Goal: Information Seeking & Learning: Learn about a topic

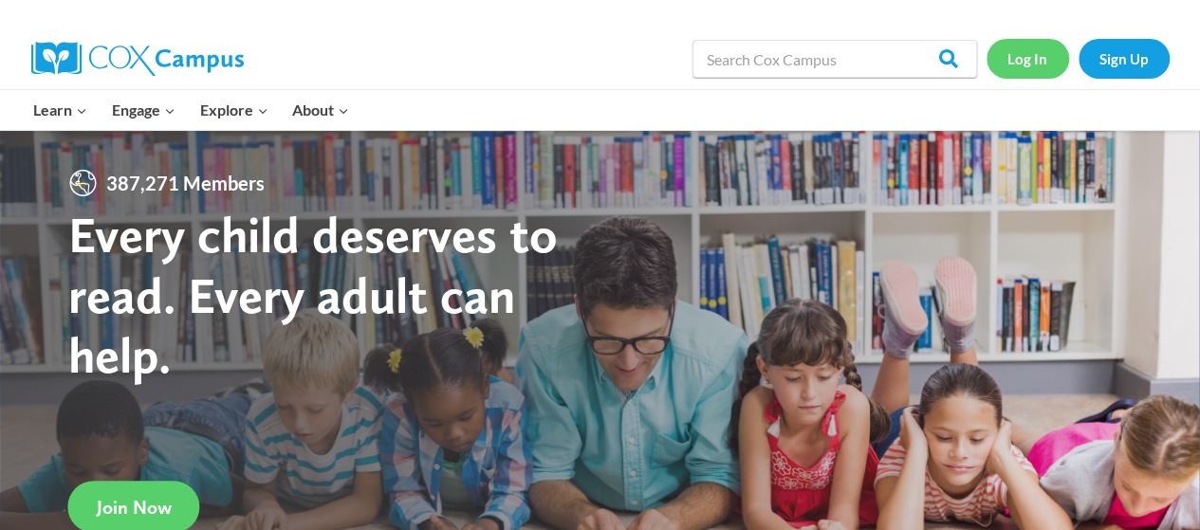
click at [1033, 55] on link "Log In" at bounding box center [1027, 58] width 83 height 39
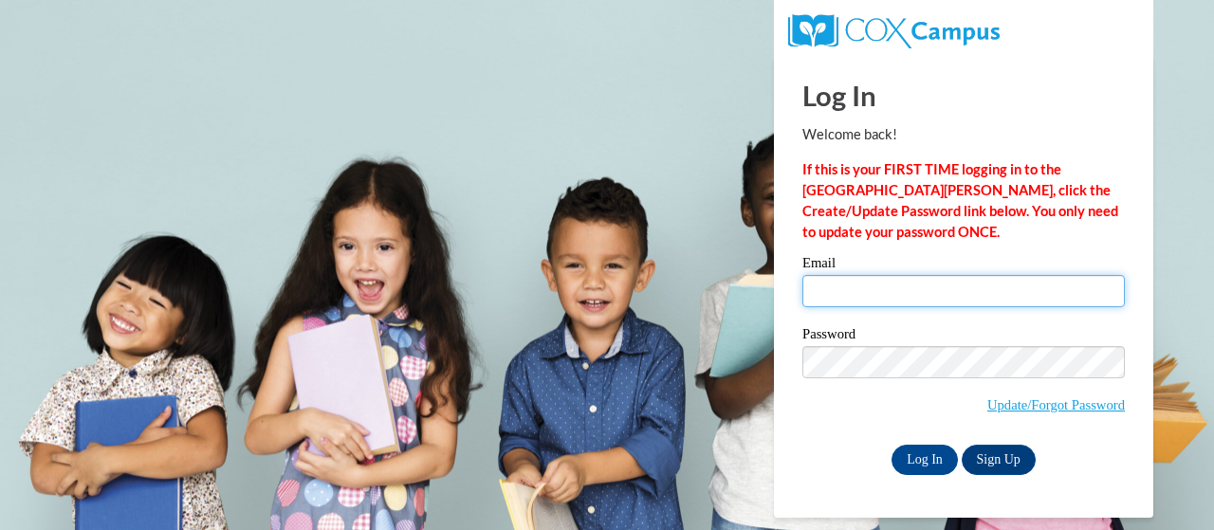
click at [911, 291] on input "Email" at bounding box center [963, 291] width 322 height 32
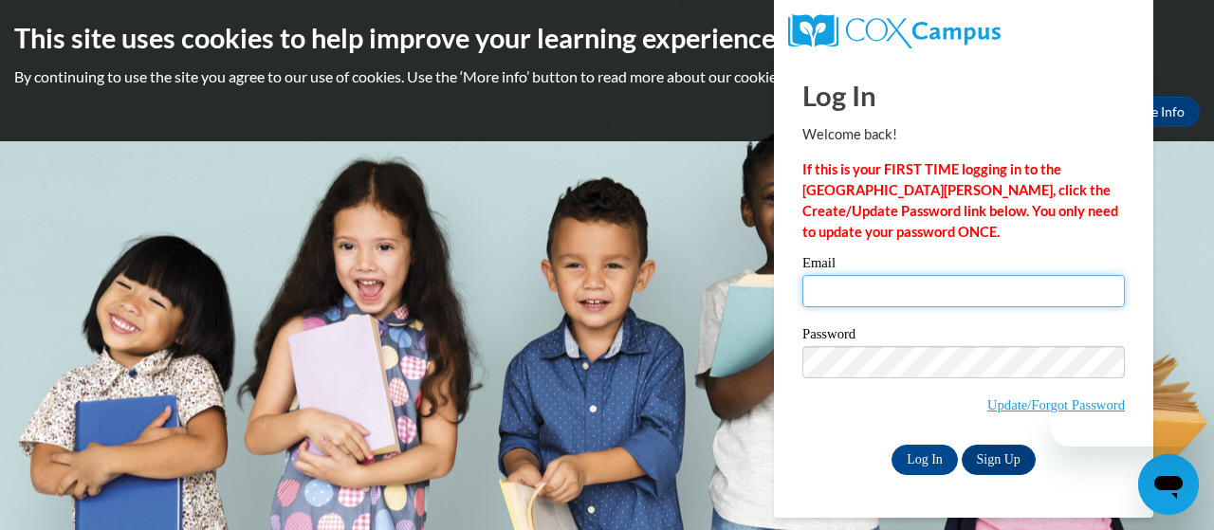
click at [911, 291] on input "Email" at bounding box center [963, 291] width 322 height 32
type input "achinitharanga96@gmail.com"
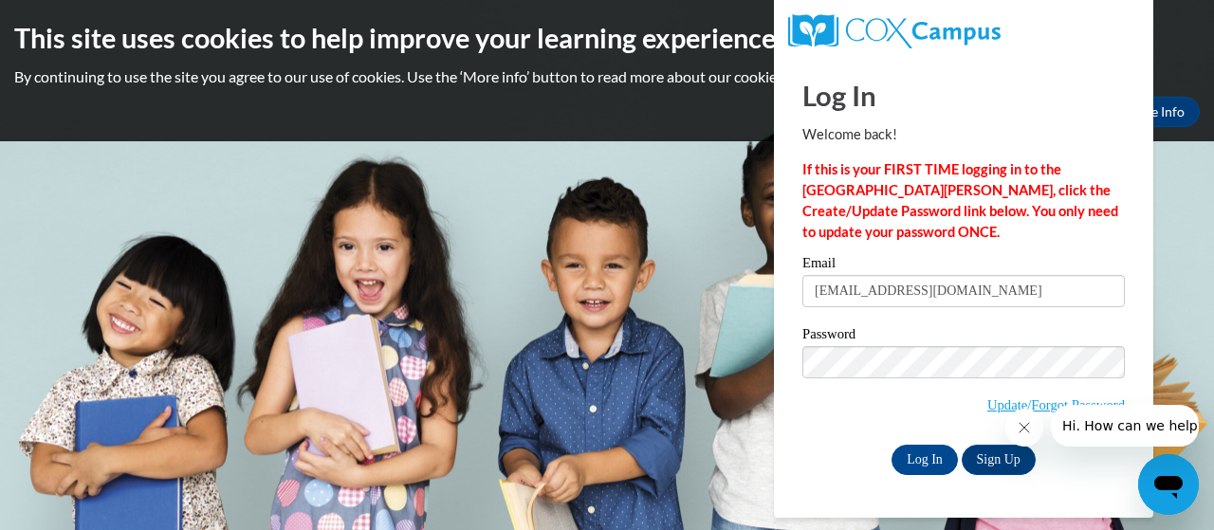
click at [955, 327] on label "Password" at bounding box center [963, 336] width 322 height 19
click at [914, 451] on input "Log In" at bounding box center [925, 460] width 66 height 30
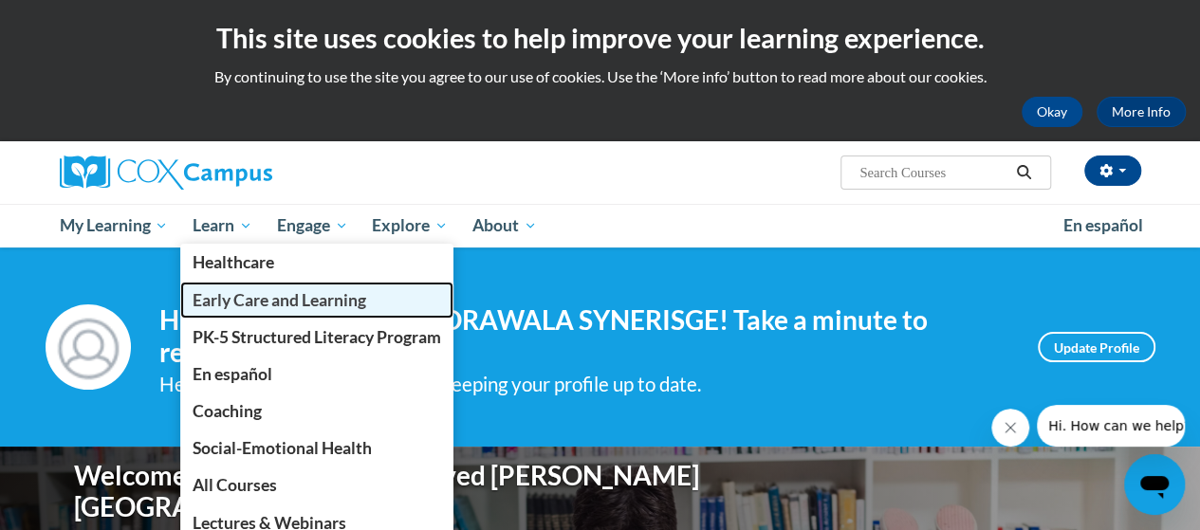
click at [311, 303] on span "Early Care and Learning" at bounding box center [280, 300] width 174 height 20
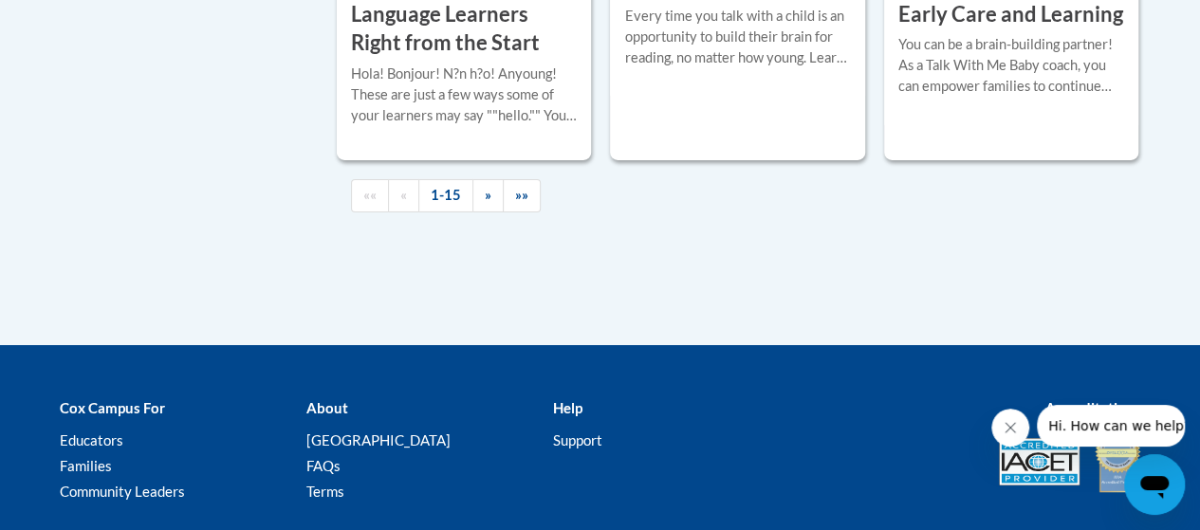
scroll to position [3348, 0]
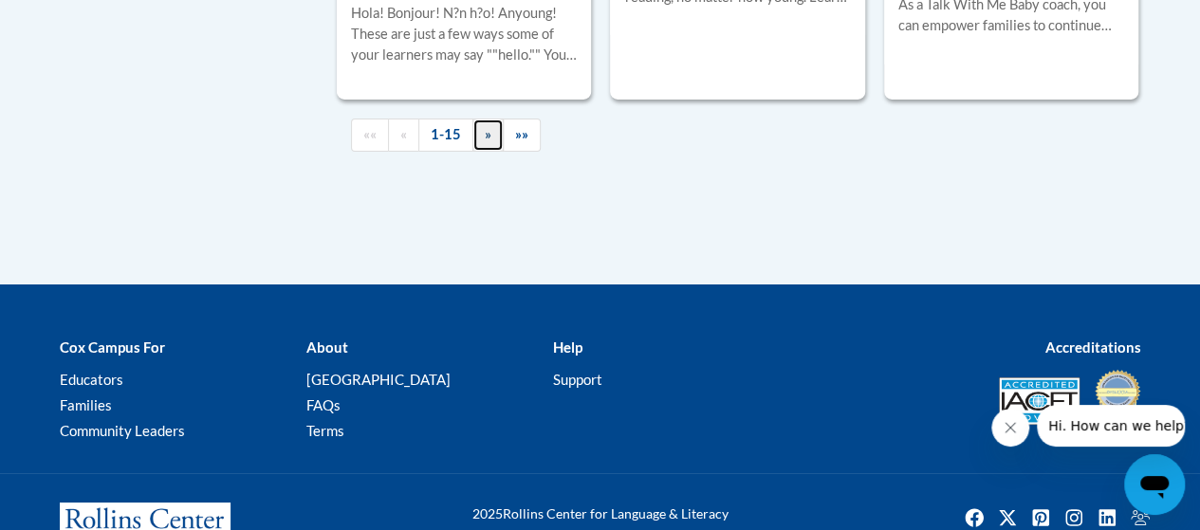
click at [485, 127] on span "»" at bounding box center [488, 134] width 7 height 16
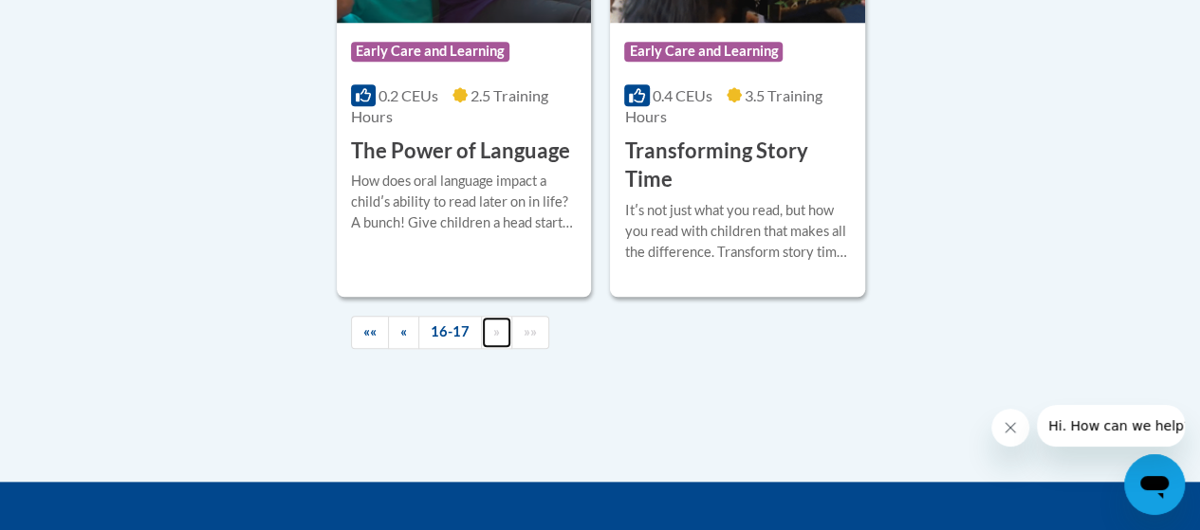
scroll to position [899, 0]
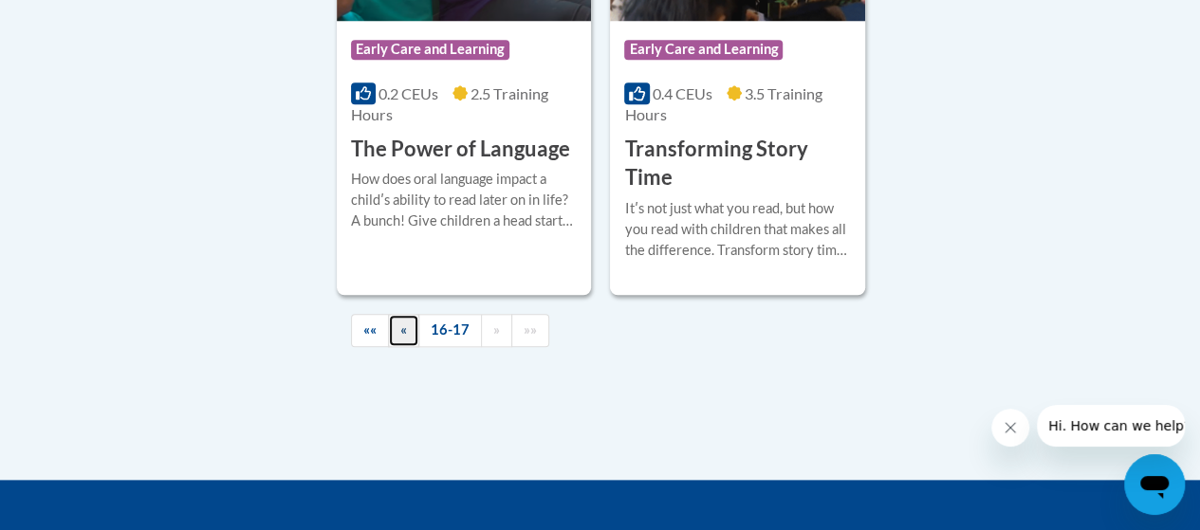
click at [393, 326] on link "«" at bounding box center [403, 330] width 31 height 33
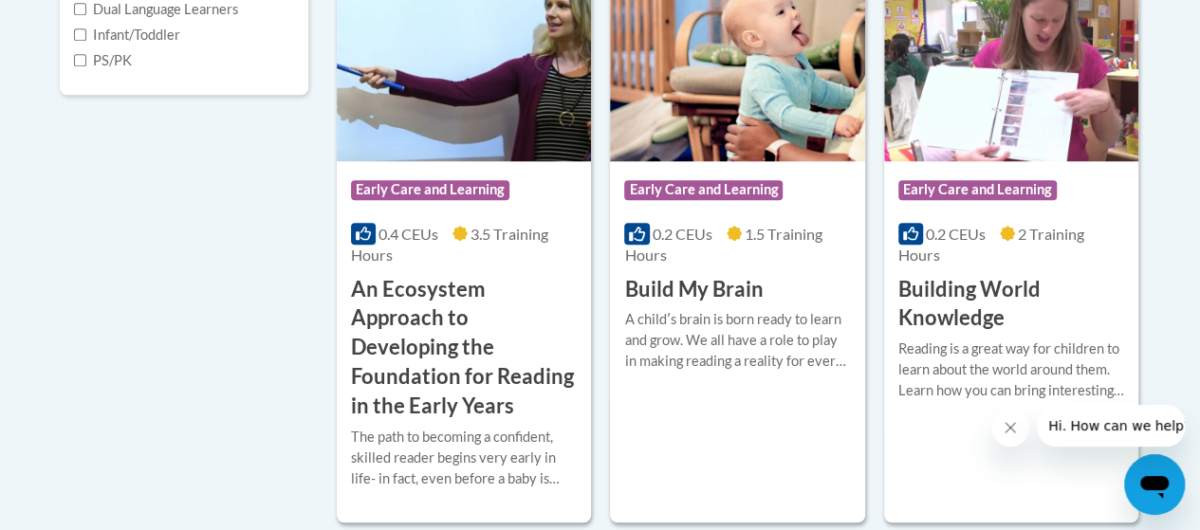
scroll to position [708, 0]
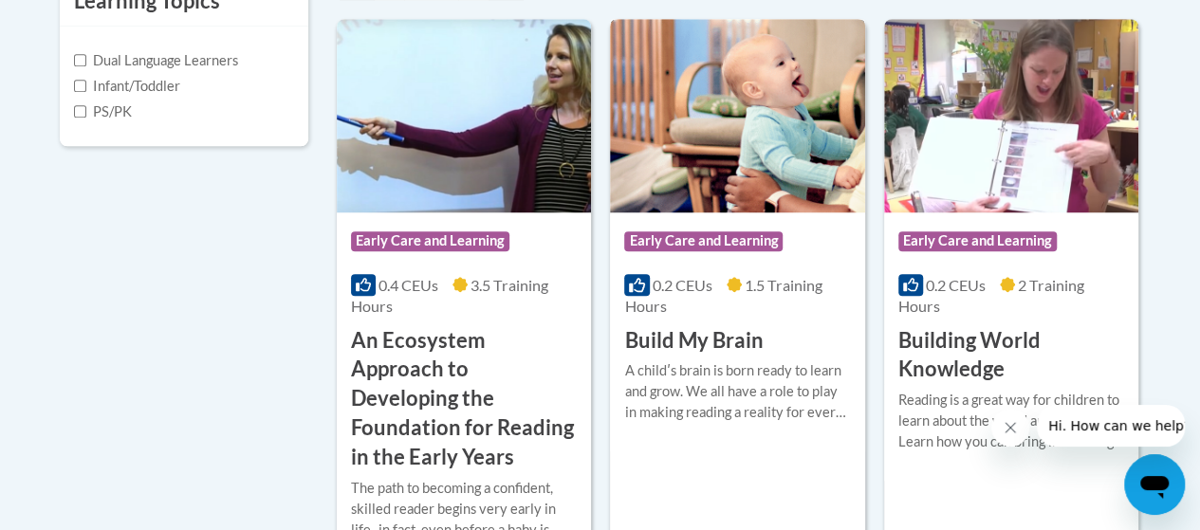
click at [710, 147] on img at bounding box center [737, 115] width 254 height 193
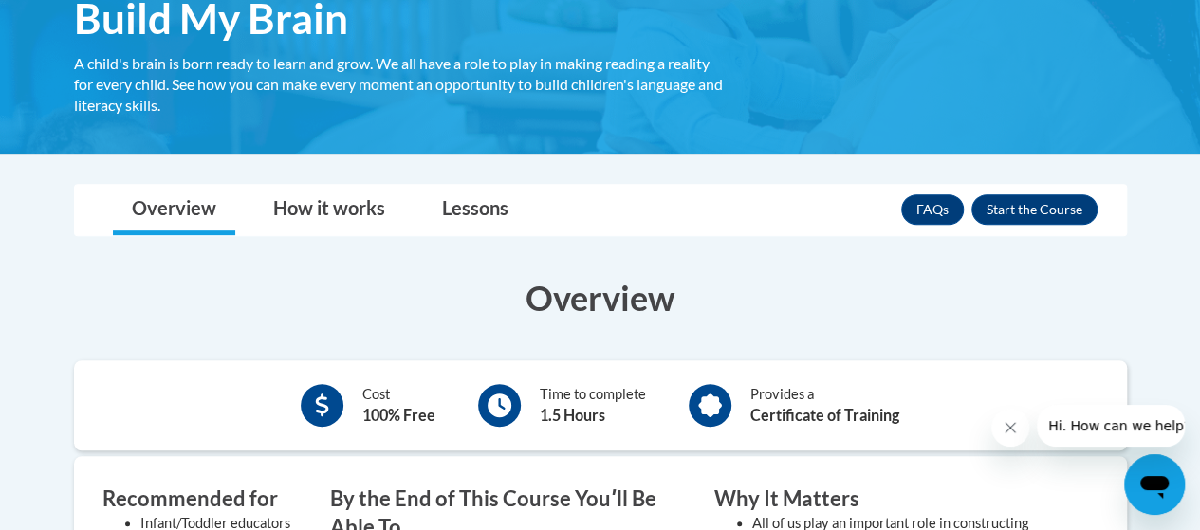
scroll to position [315, 0]
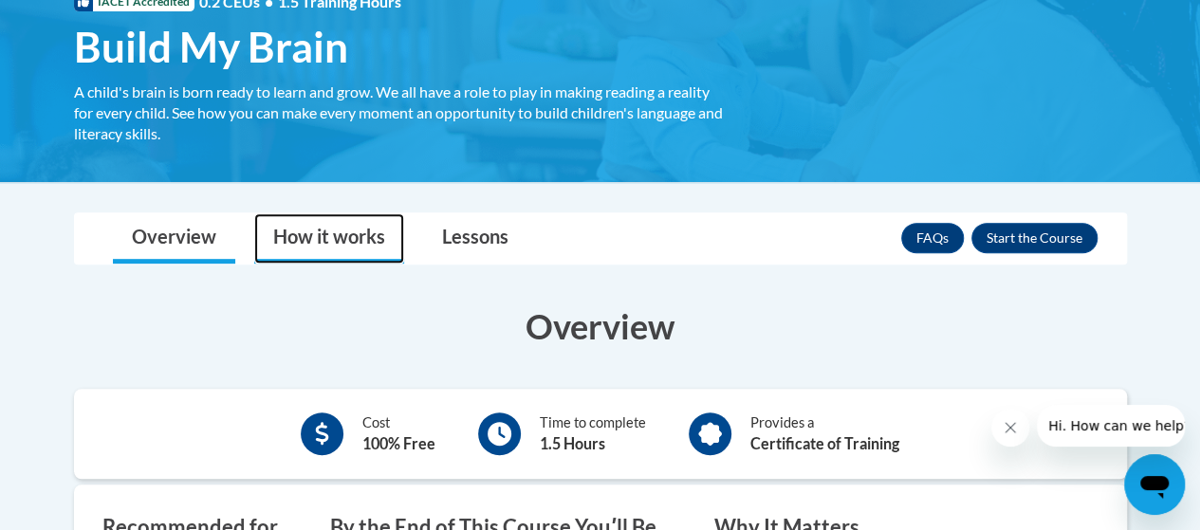
click at [348, 226] on link "How it works" at bounding box center [329, 238] width 150 height 50
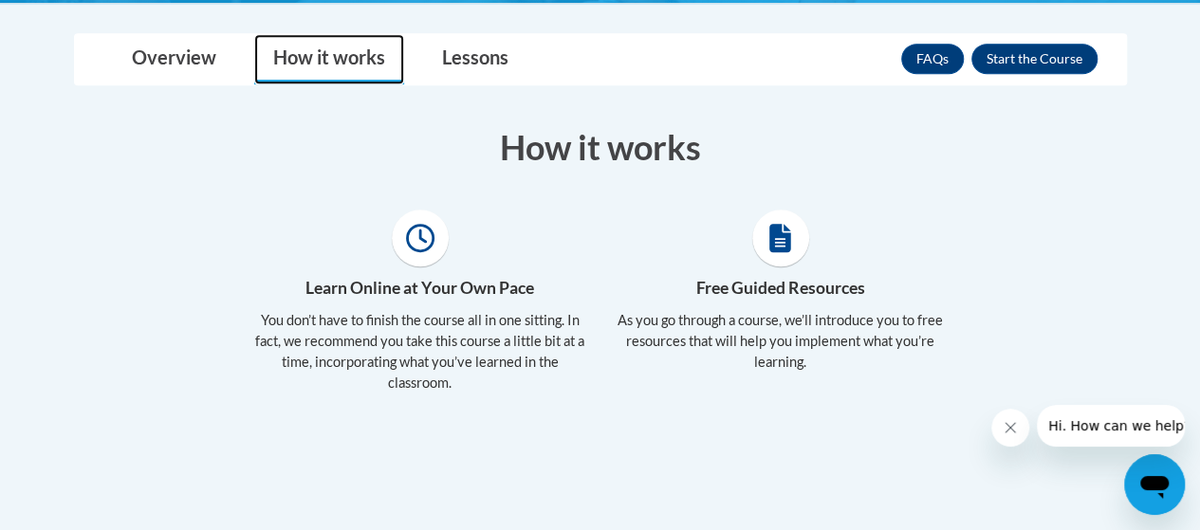
scroll to position [507, 0]
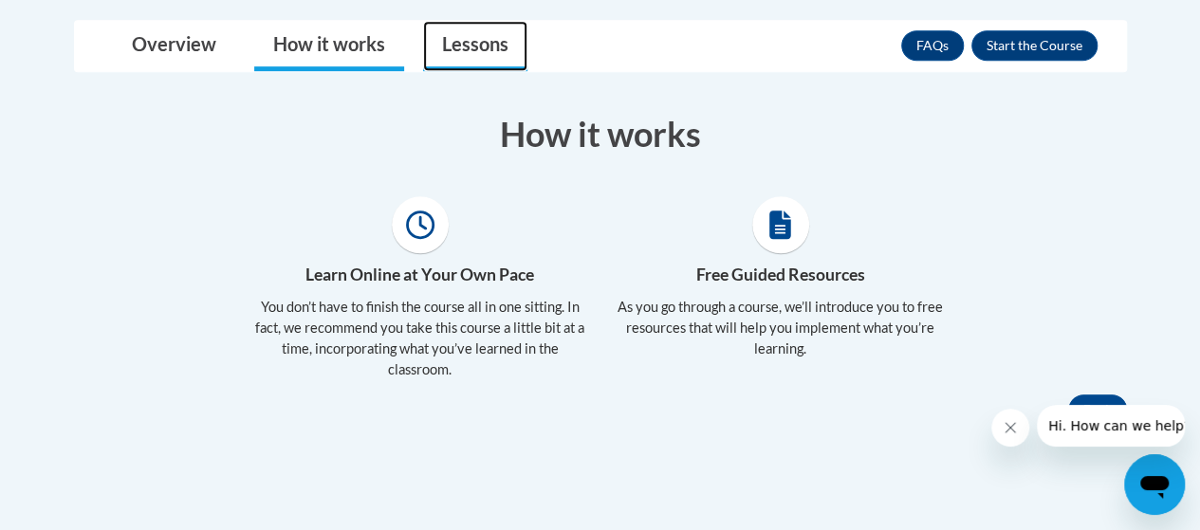
click at [442, 50] on link "Lessons" at bounding box center [475, 46] width 104 height 50
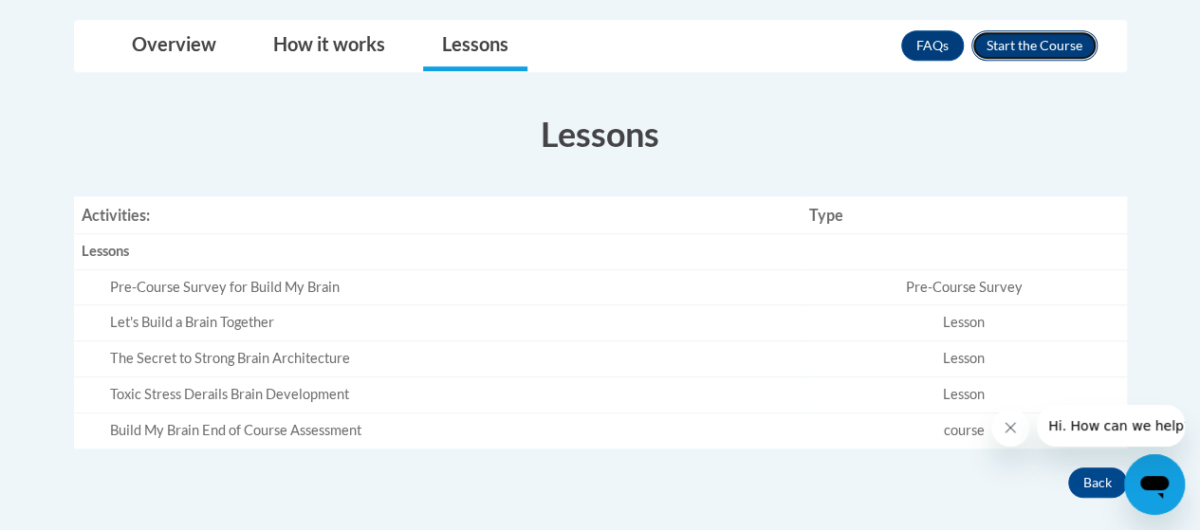
click at [1045, 44] on button "Enroll" at bounding box center [1034, 45] width 126 height 30
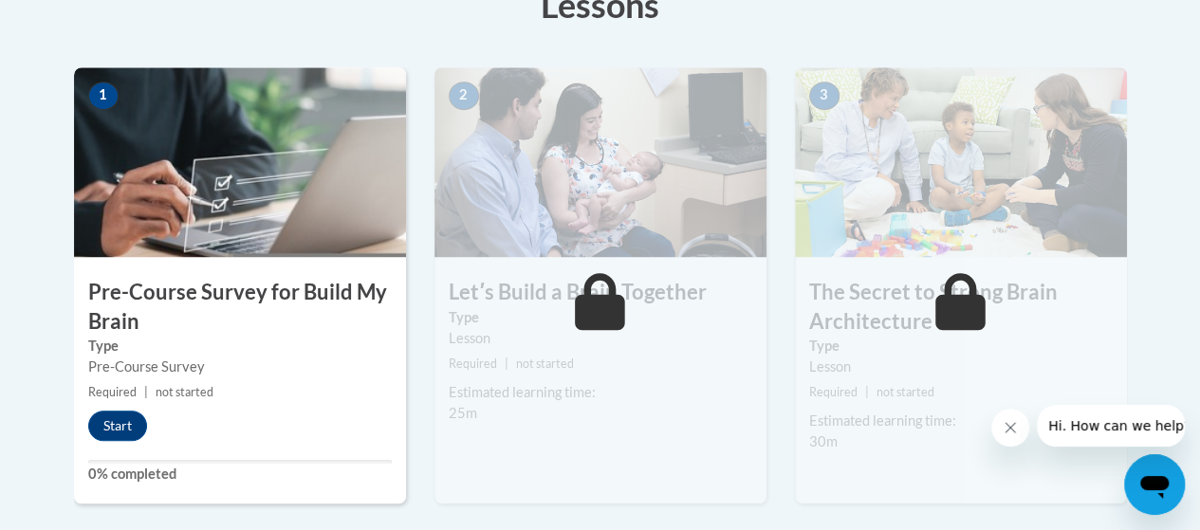
drag, startPoint x: 1205, startPoint y: 83, endPoint x: 1213, endPoint y: 228, distance: 144.4
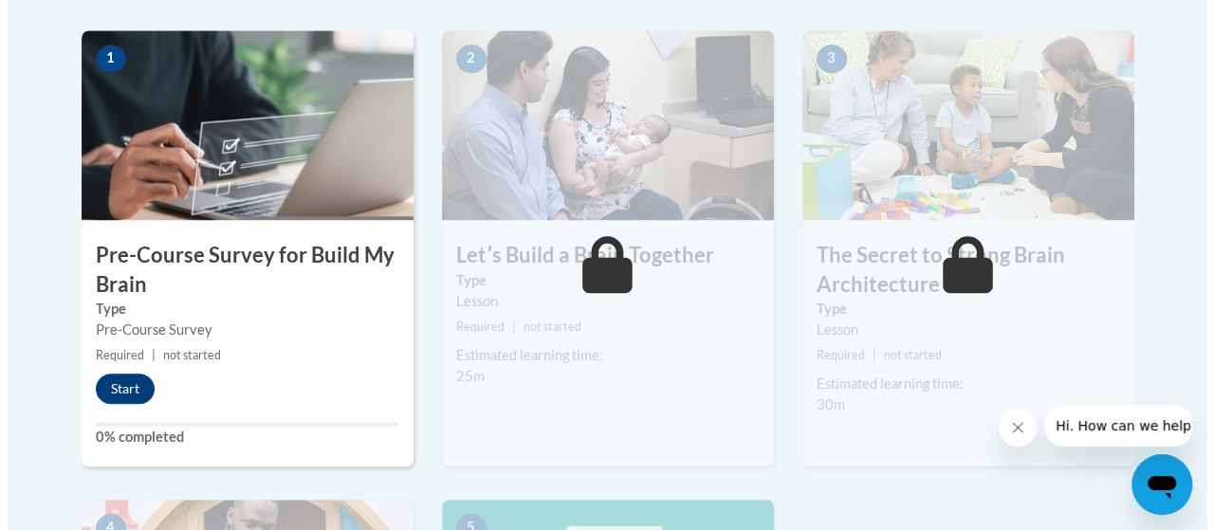
scroll to position [610, 0]
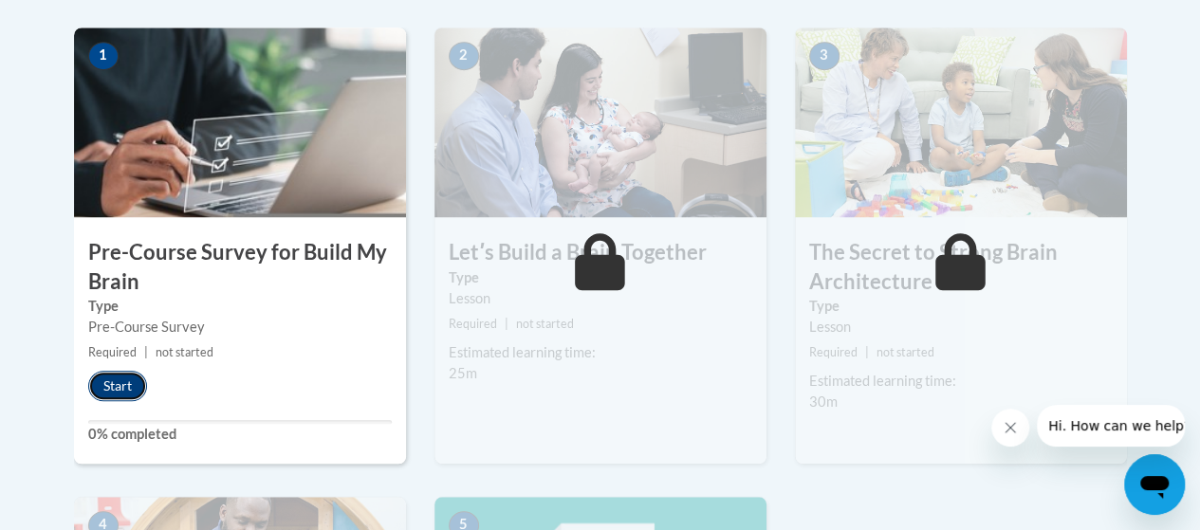
click at [114, 388] on button "Start" at bounding box center [117, 386] width 59 height 30
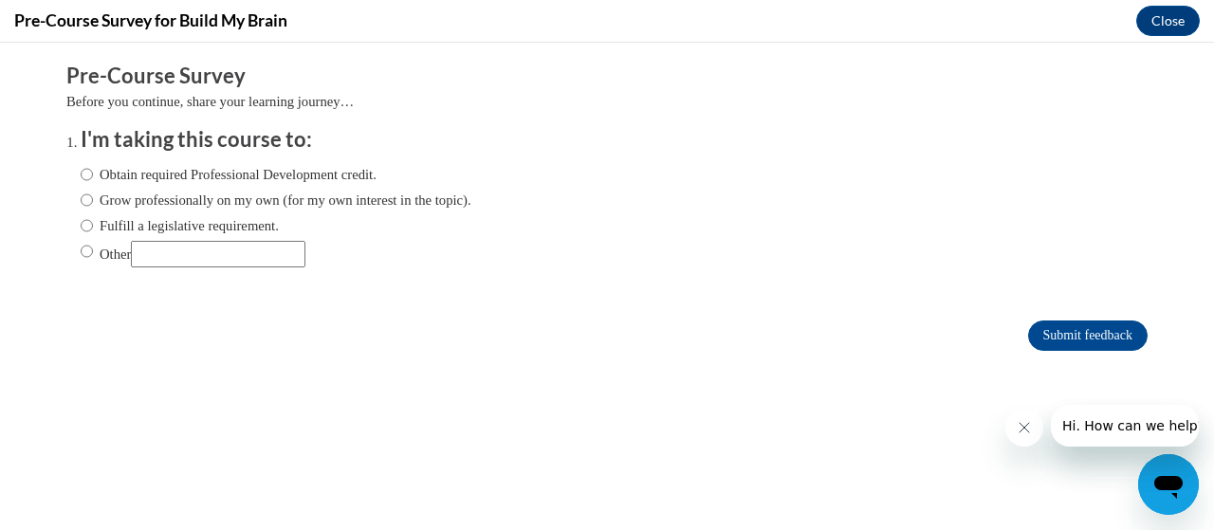
scroll to position [0, 0]
click at [224, 177] on label "Obtain required Professional Development credit." at bounding box center [229, 174] width 296 height 21
click at [93, 177] on input "Obtain required Professional Development credit." at bounding box center [87, 174] width 12 height 21
radio input "true"
click at [1079, 339] on input "Submit feedback" at bounding box center [1088, 336] width 120 height 30
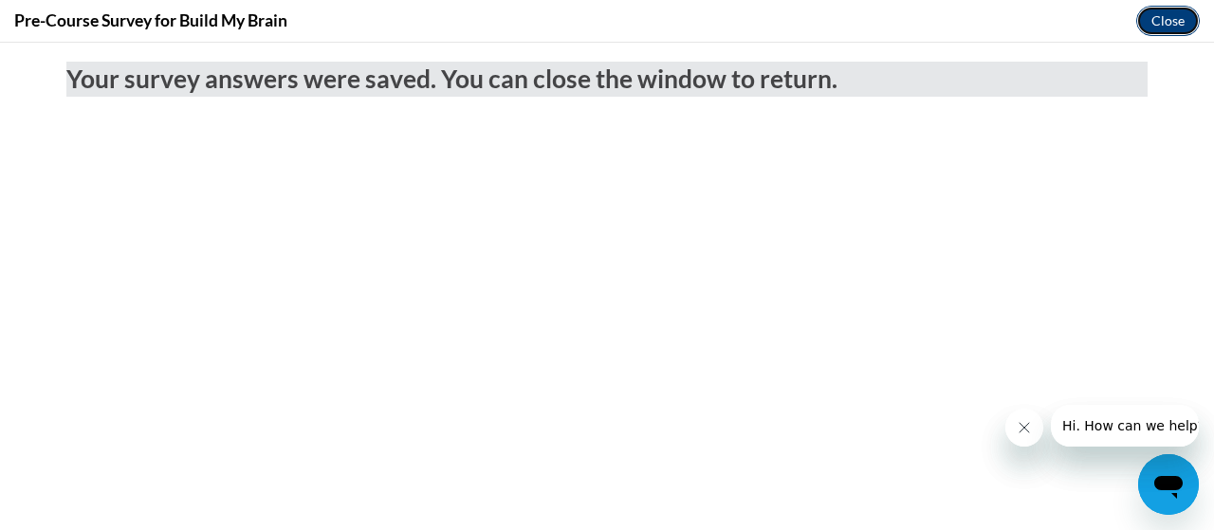
click at [1167, 15] on button "Close" at bounding box center [1168, 21] width 64 height 30
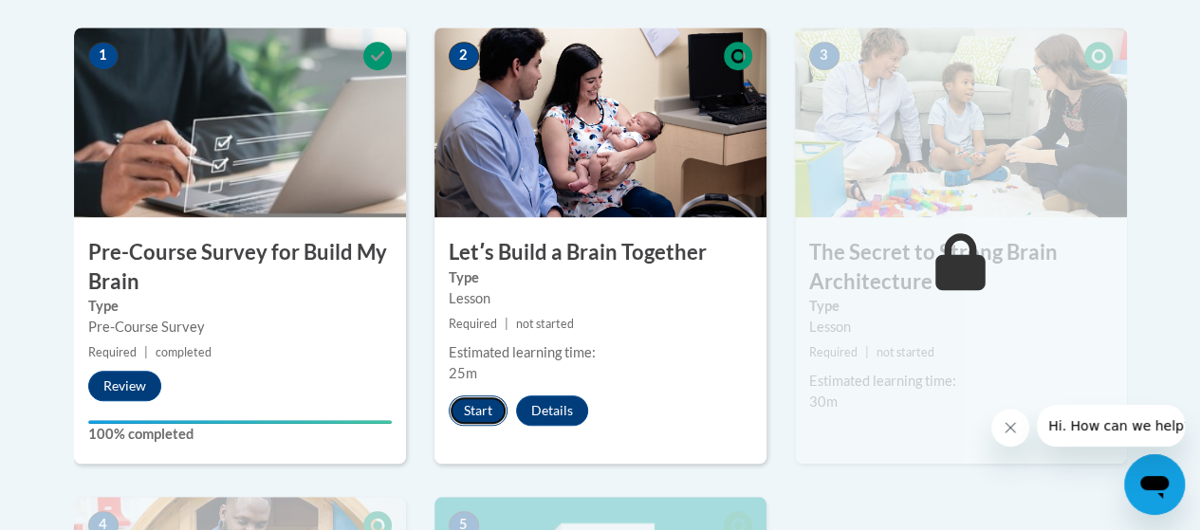
click at [483, 414] on button "Start" at bounding box center [478, 411] width 59 height 30
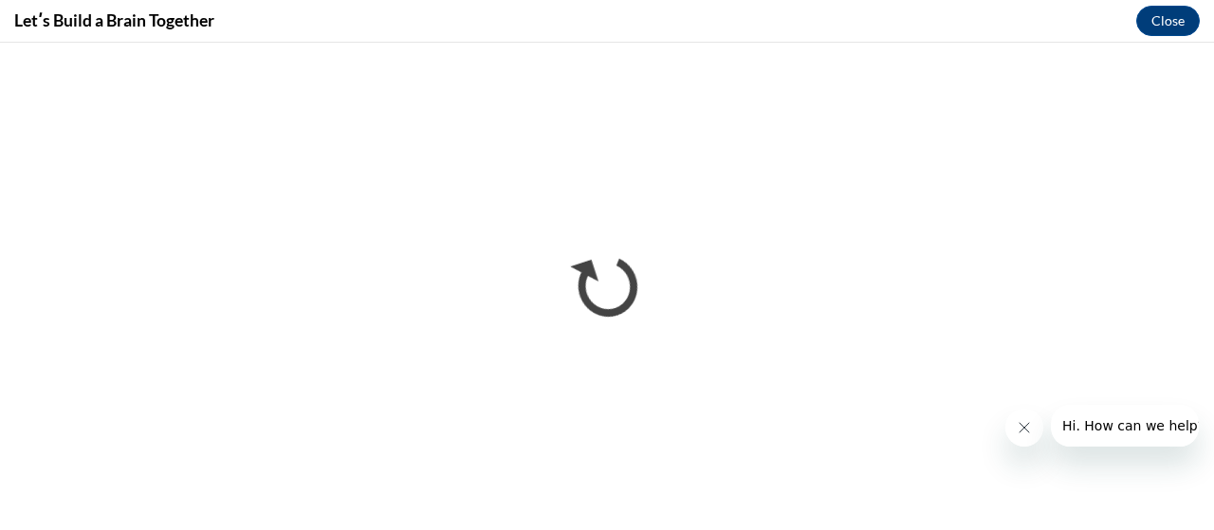
click at [1048, 435] on div at bounding box center [1101, 426] width 193 height 42
click at [1025, 432] on icon "Close message from company" at bounding box center [1023, 427] width 15 height 15
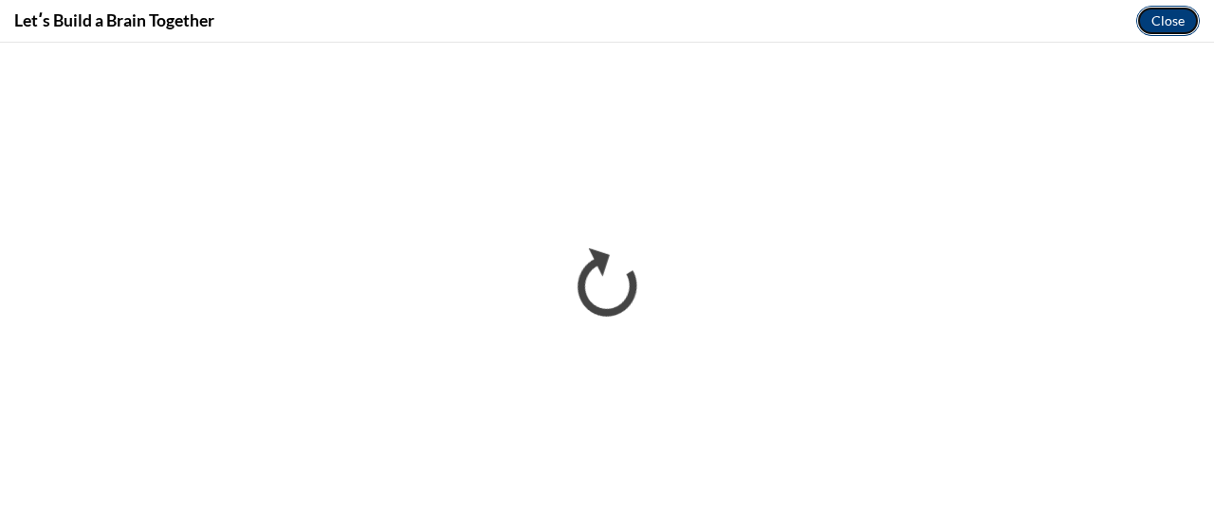
click at [1155, 14] on button "Close" at bounding box center [1168, 21] width 64 height 30
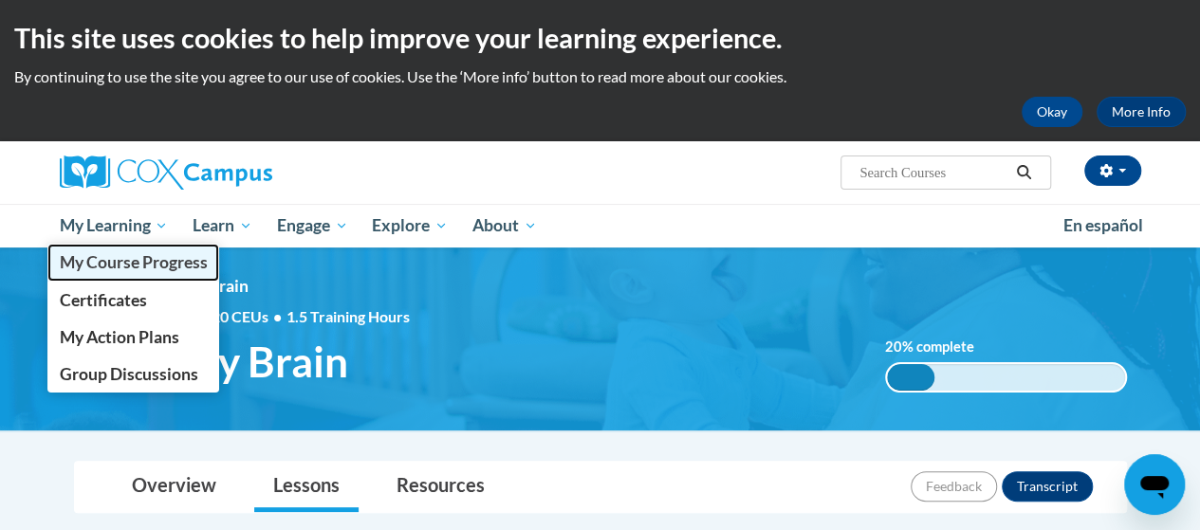
click at [110, 268] on span "My Course Progress" at bounding box center [133, 262] width 148 height 20
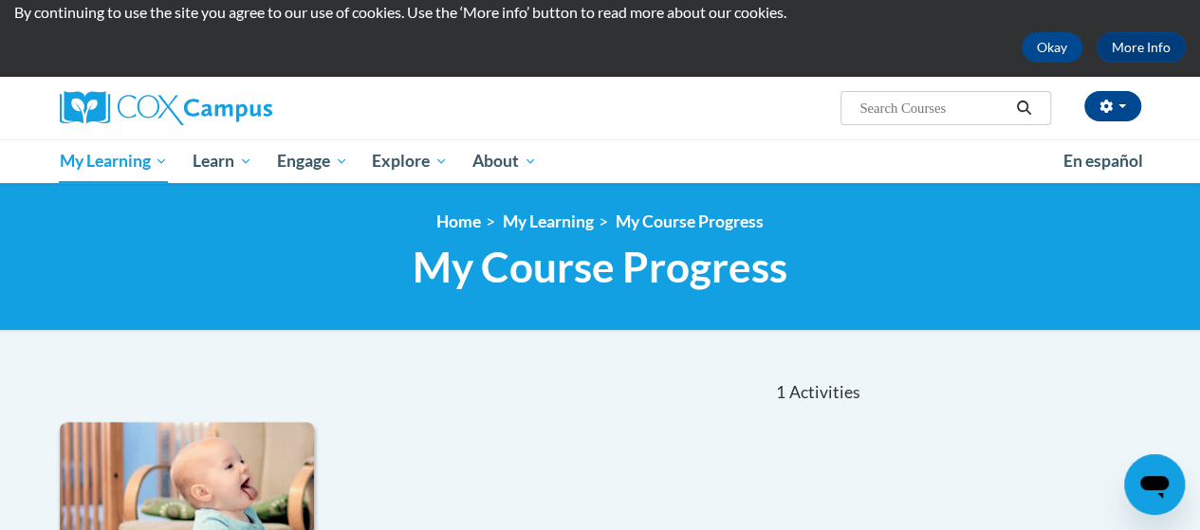
scroll to position [30, 0]
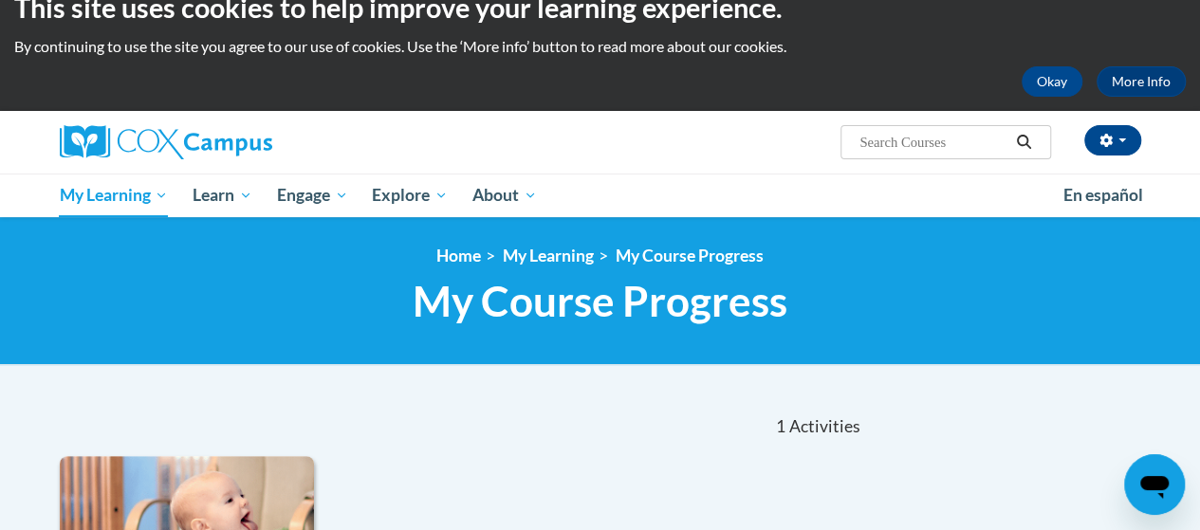
drag, startPoint x: 1213, startPoint y: 160, endPoint x: 1213, endPoint y: 209, distance: 48.4
click at [1199, 209] on html "This site uses cookies to help improve your learning experience. By continuing …" at bounding box center [600, 235] width 1200 height 530
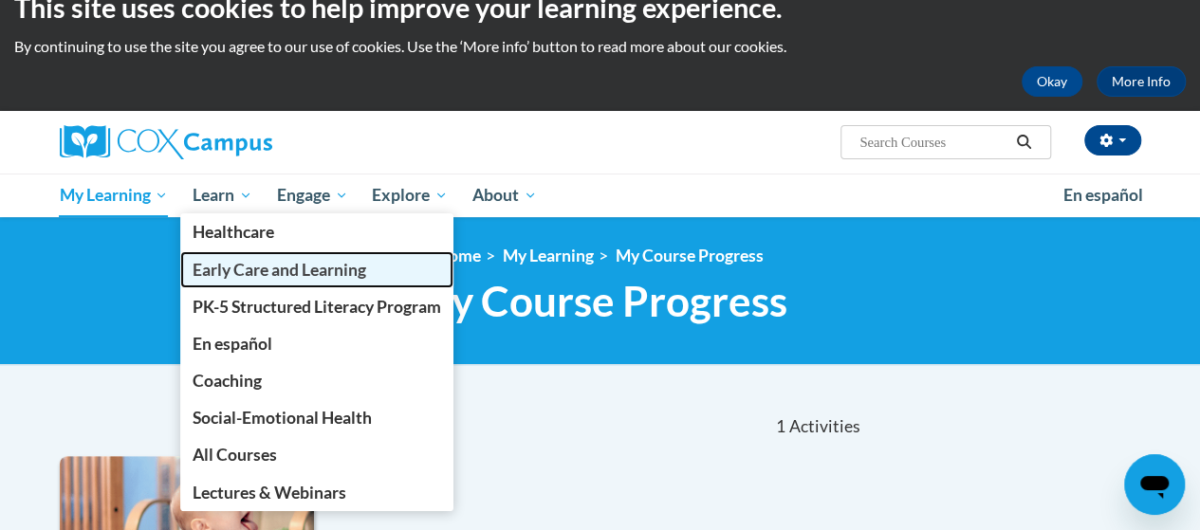
click at [251, 272] on span "Early Care and Learning" at bounding box center [280, 270] width 174 height 20
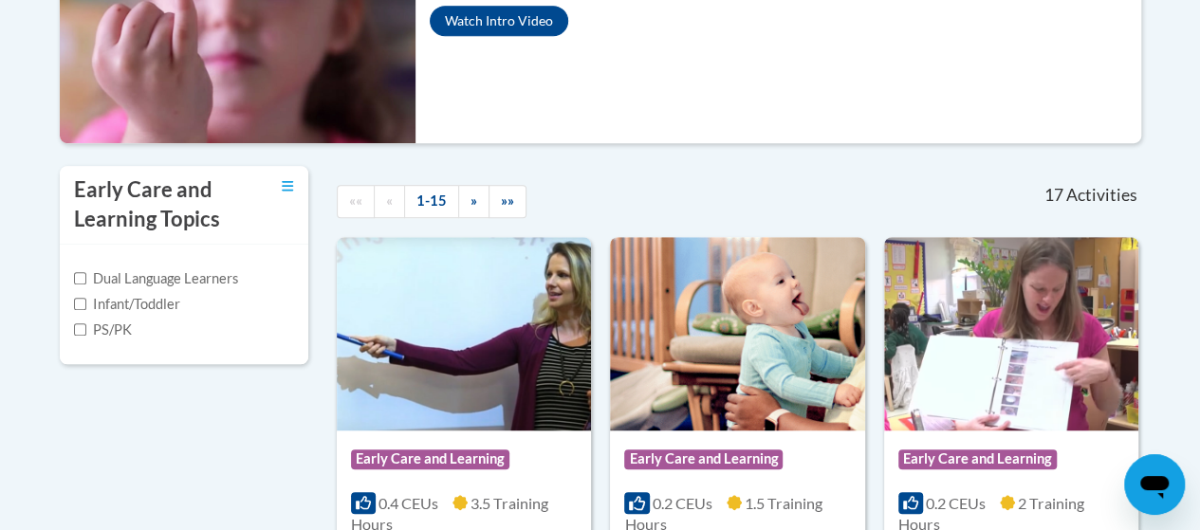
scroll to position [499, 0]
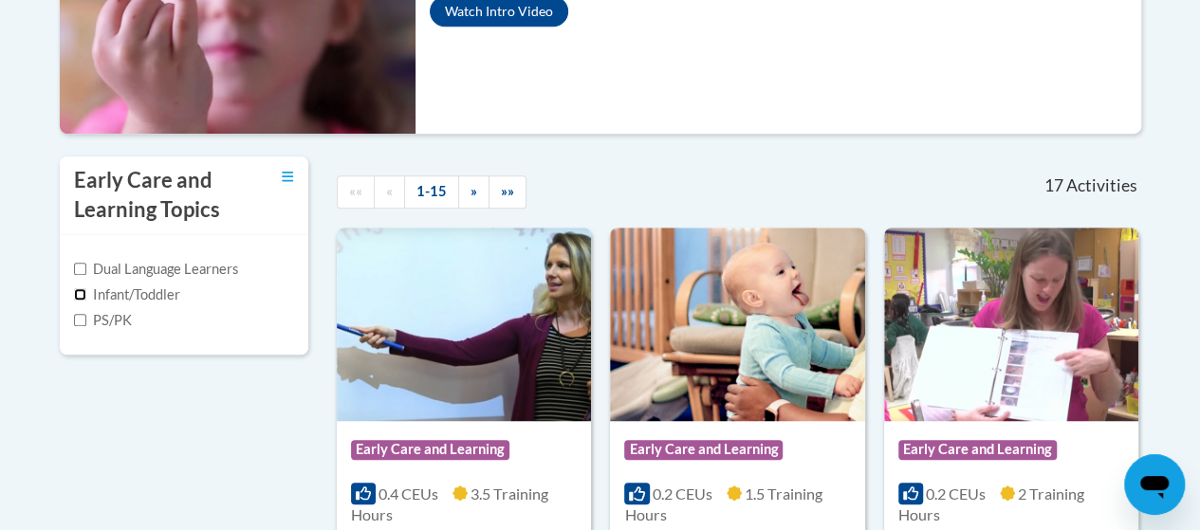
click at [79, 293] on input "Infant/Toddler" at bounding box center [80, 294] width 12 height 12
checkbox input "true"
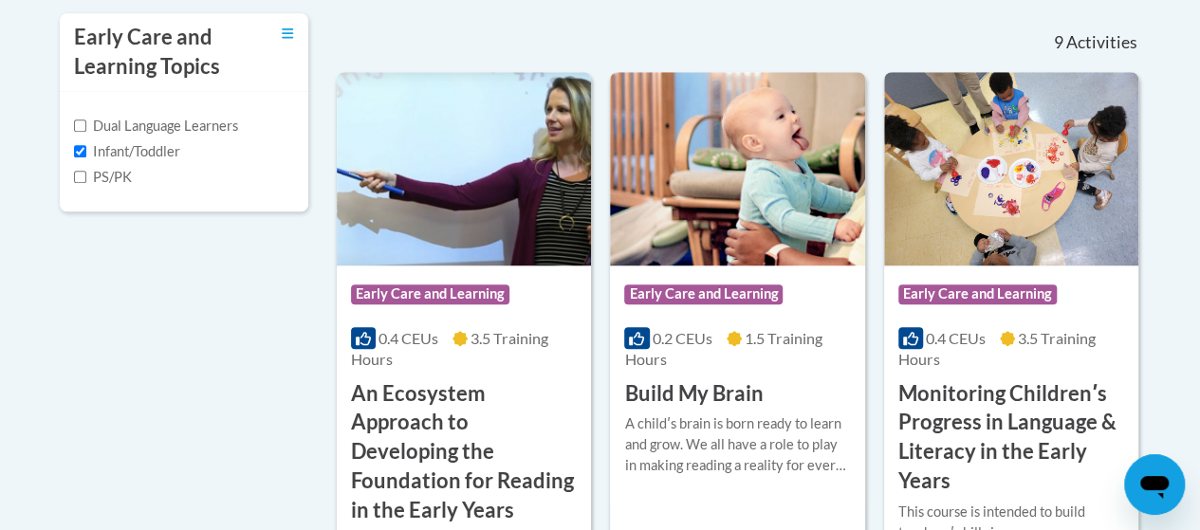
scroll to position [670, 0]
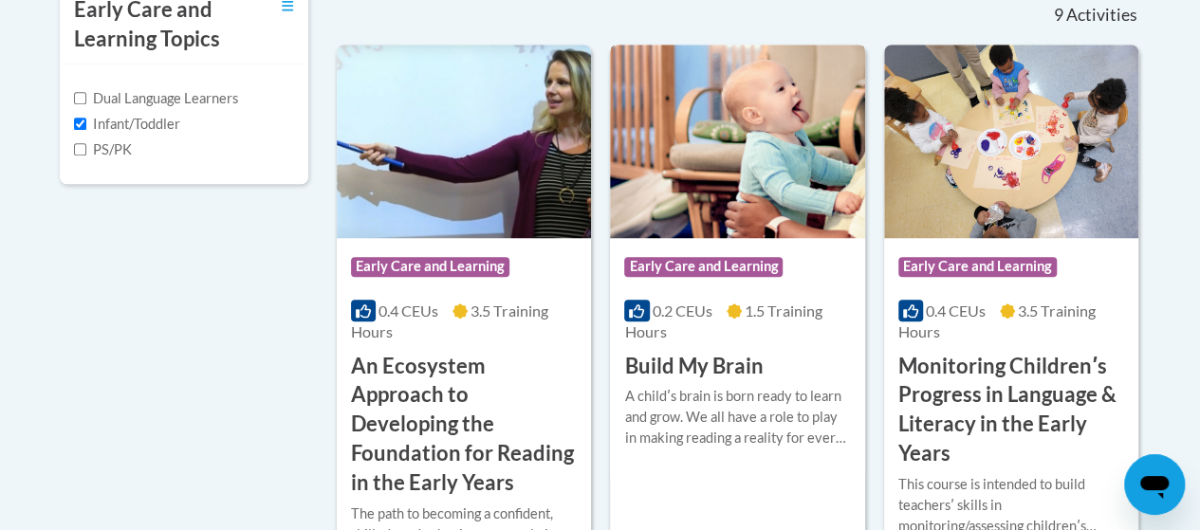
click at [742, 158] on img at bounding box center [737, 141] width 254 height 193
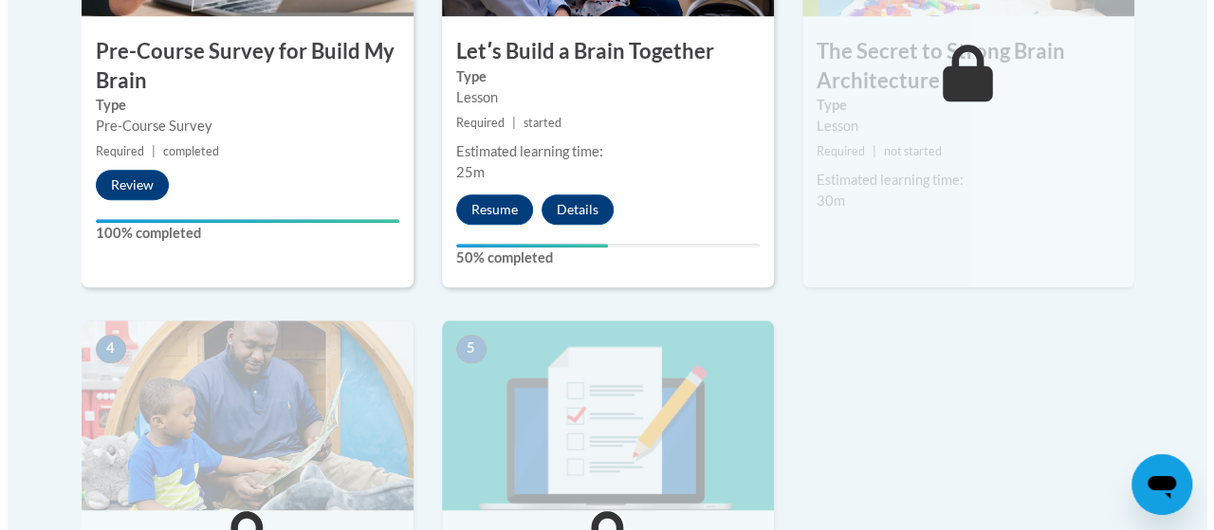
scroll to position [790, 0]
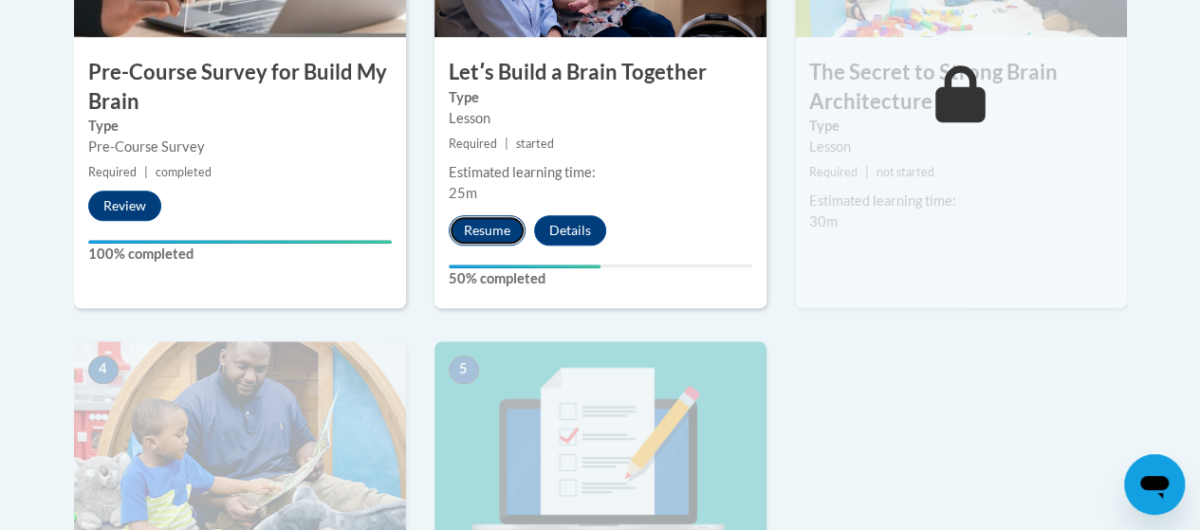
click at [479, 221] on button "Resume" at bounding box center [487, 230] width 77 height 30
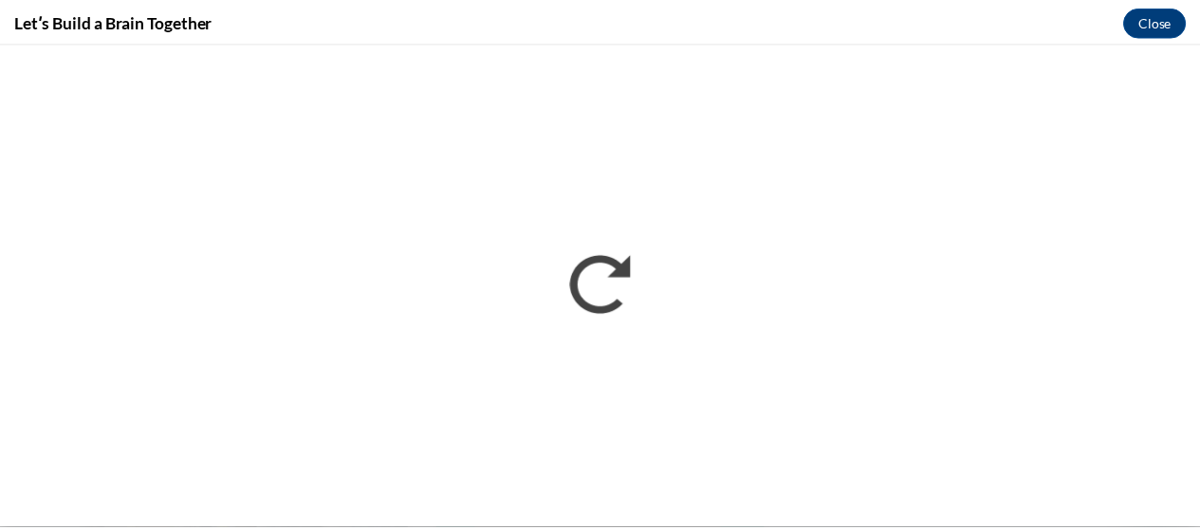
scroll to position [0, 0]
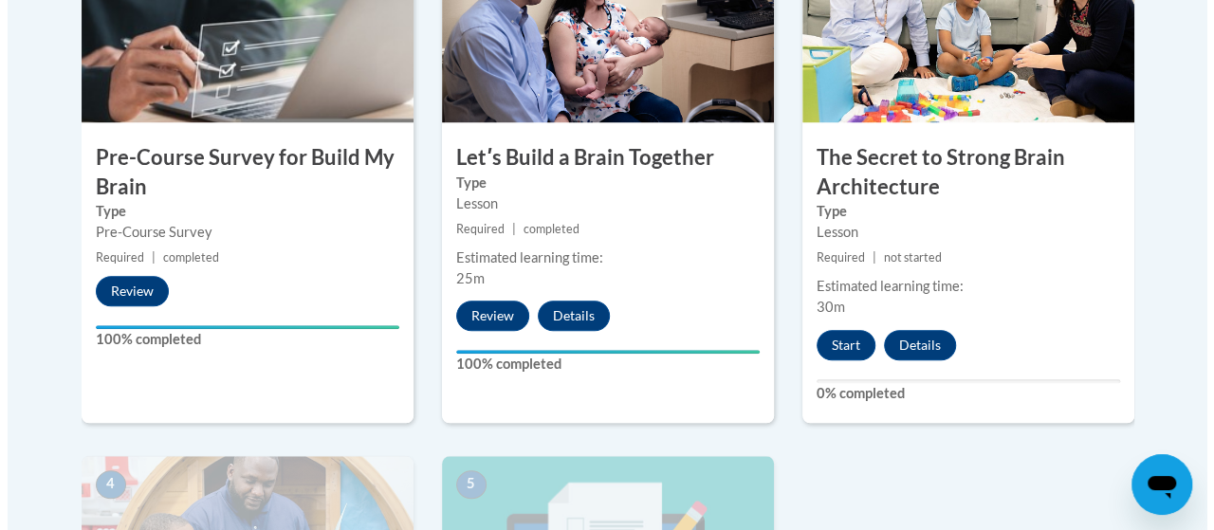
scroll to position [718, 0]
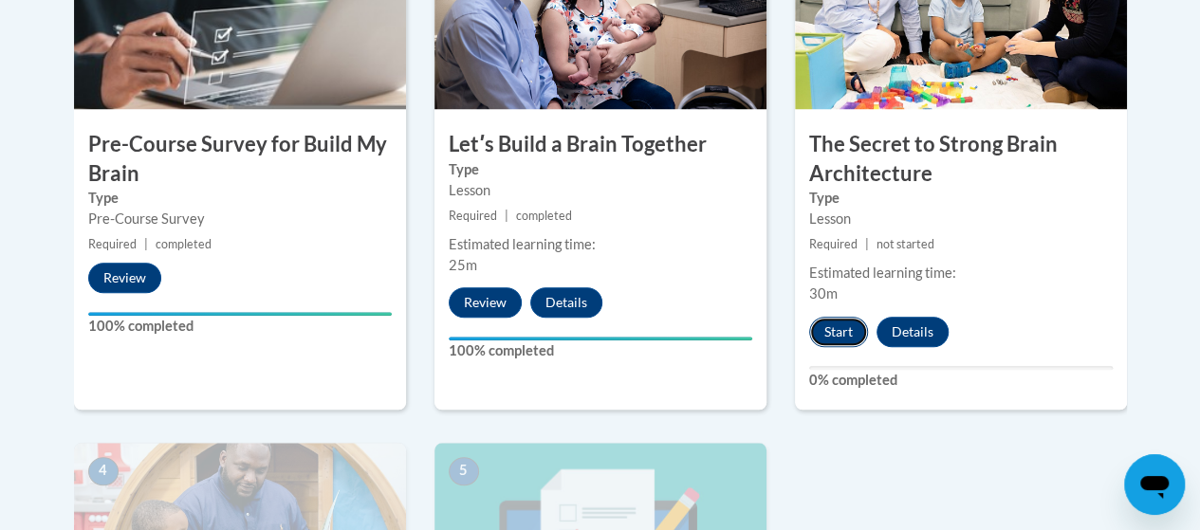
click at [833, 331] on button "Start" at bounding box center [838, 332] width 59 height 30
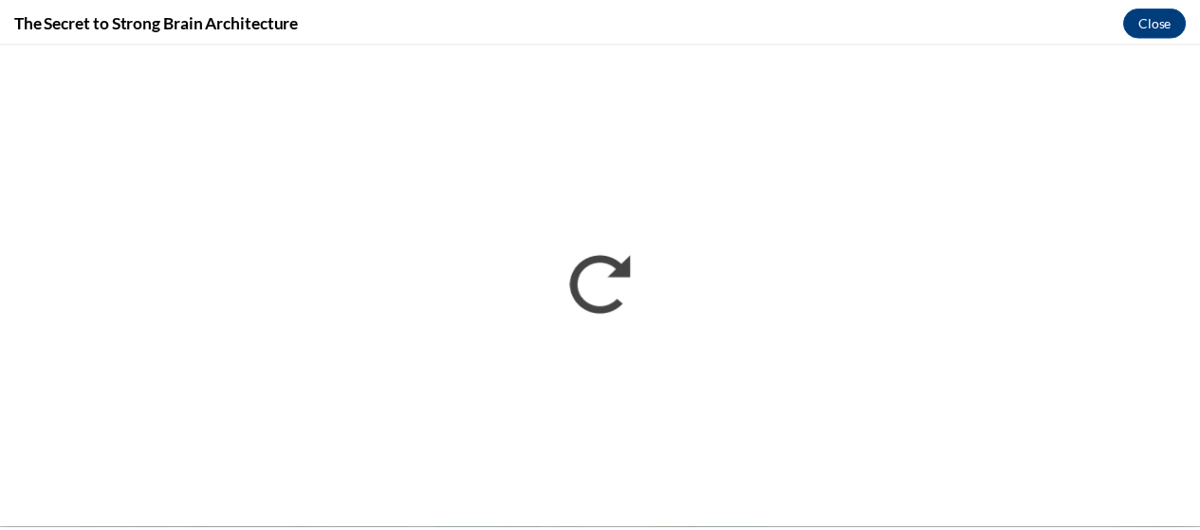
scroll to position [0, 0]
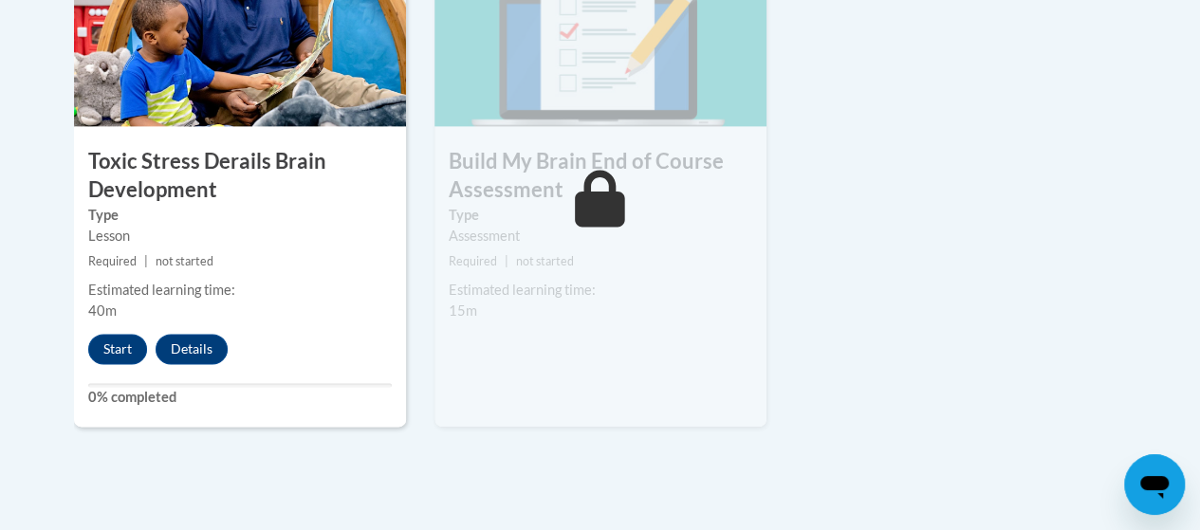
scroll to position [1222, 0]
